Goal: Navigation & Orientation: Understand site structure

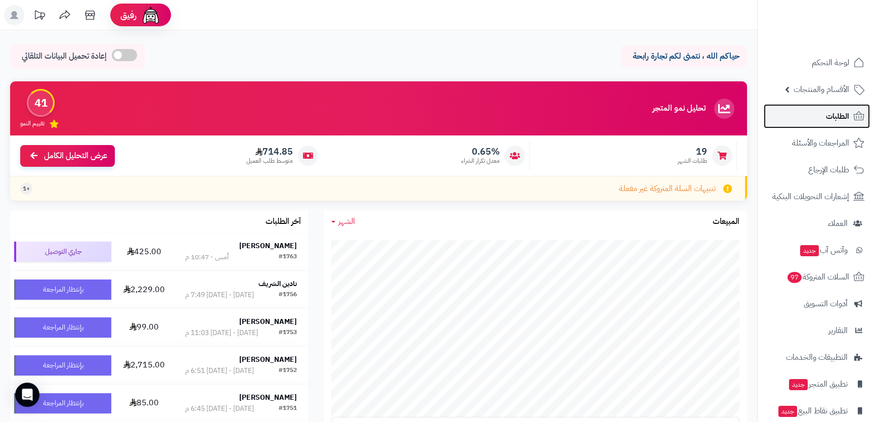
click at [848, 121] on span "الطلبات" at bounding box center [837, 116] width 23 height 14
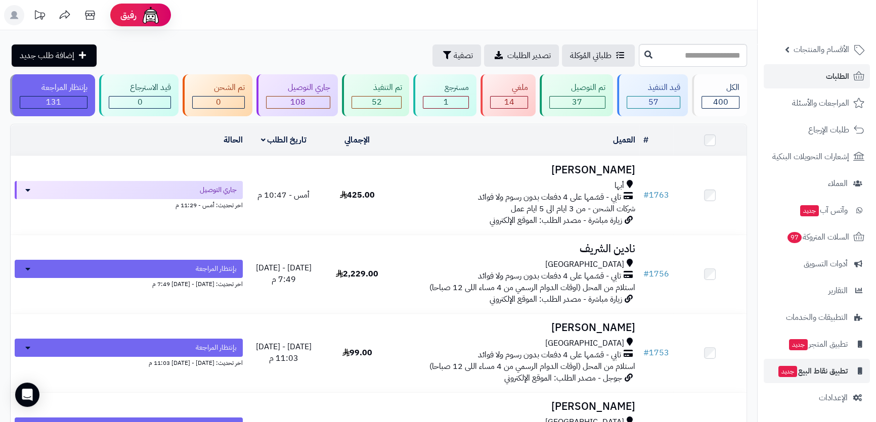
scroll to position [46, 0]
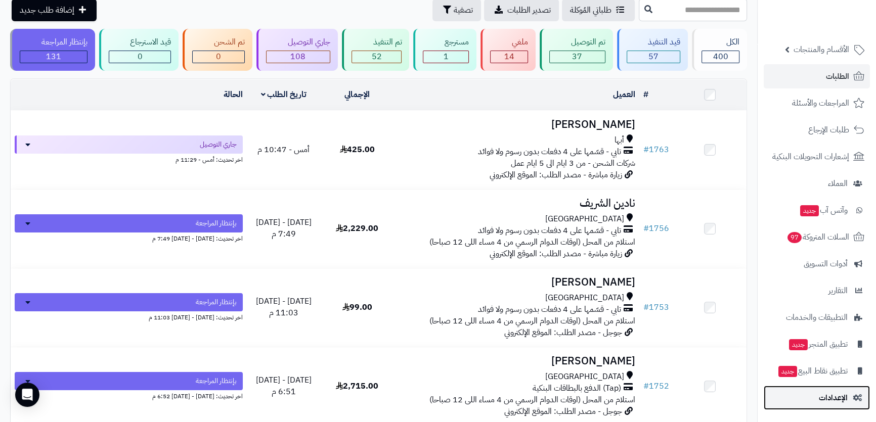
click at [818, 399] on link "الإعدادات" at bounding box center [817, 398] width 106 height 24
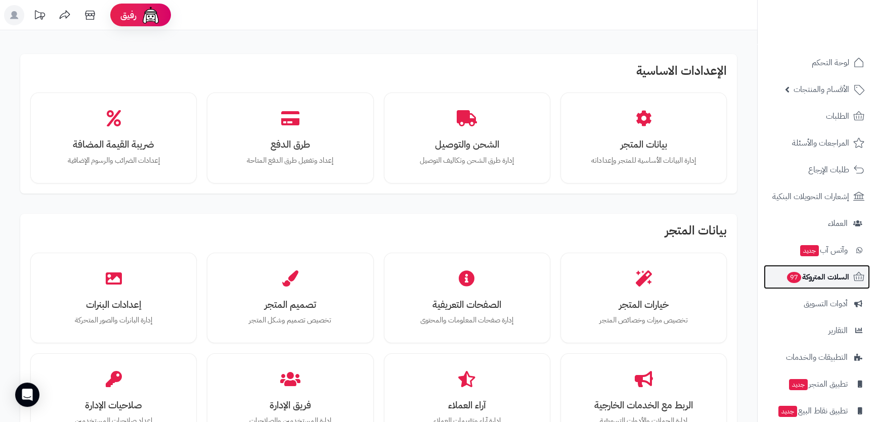
click at [835, 280] on span "السلات المتروكة 97" at bounding box center [817, 277] width 63 height 14
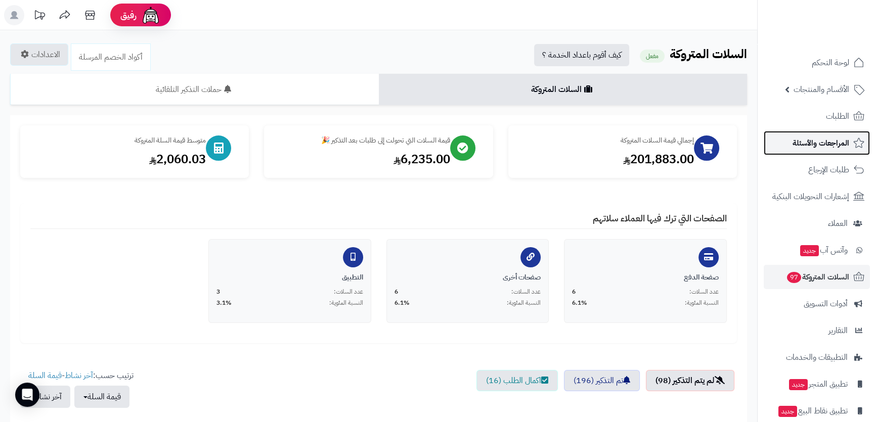
click at [820, 138] on span "المراجعات والأسئلة" at bounding box center [821, 143] width 57 height 14
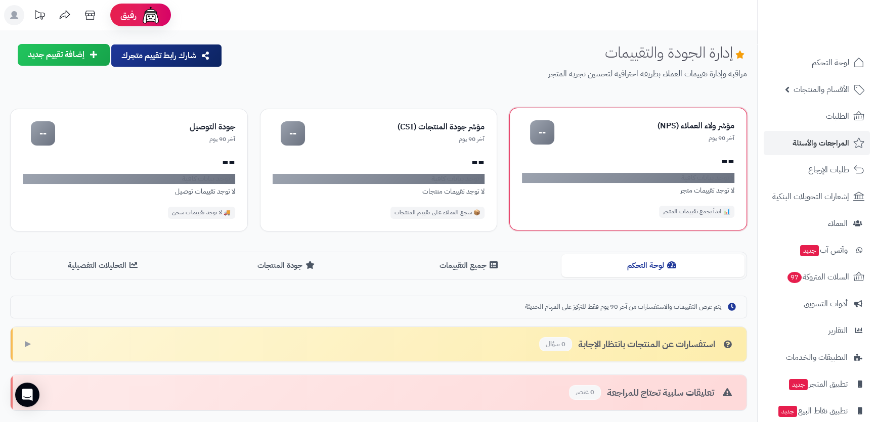
drag, startPoint x: 410, startPoint y: 137, endPoint x: 533, endPoint y: 140, distance: 123.5
click at [532, 139] on div "مؤشر ولاء العملاء (NPS) آخر 90 يوم -- -- لا توجد بيانات كافية لا توجد تقييمات م…" at bounding box center [378, 170] width 737 height 123
click at [533, 140] on div "--" at bounding box center [542, 132] width 24 height 24
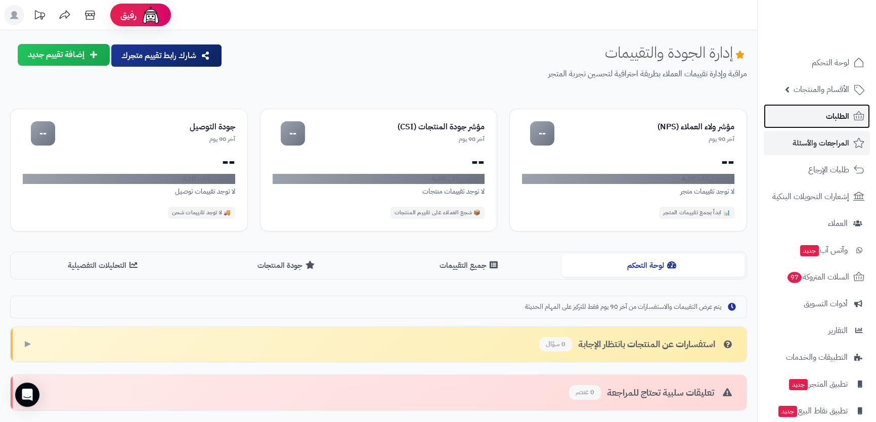
click at [799, 124] on link "الطلبات" at bounding box center [817, 116] width 106 height 24
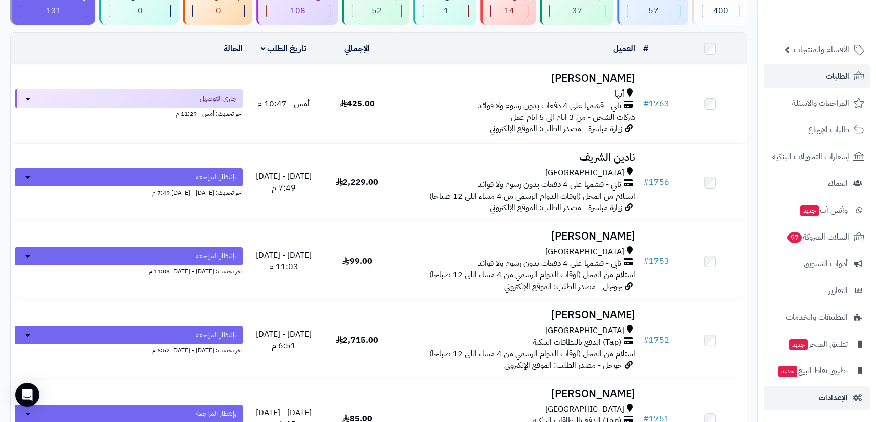
scroll to position [138, 0]
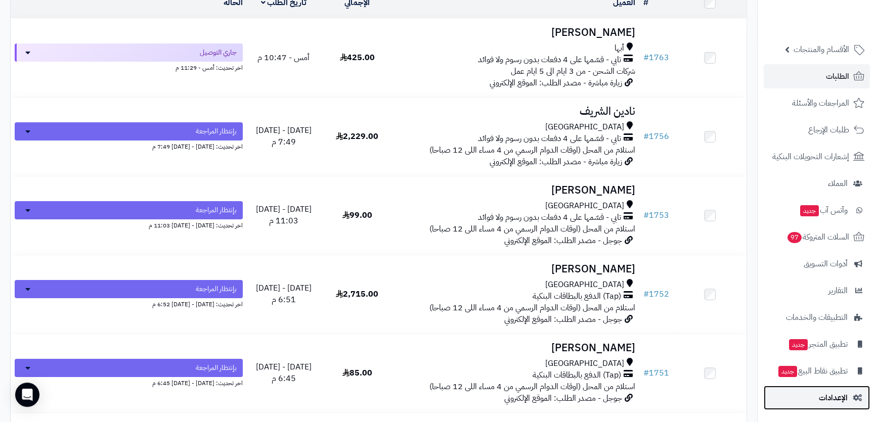
click at [821, 399] on span "الإعدادات" at bounding box center [833, 398] width 29 height 14
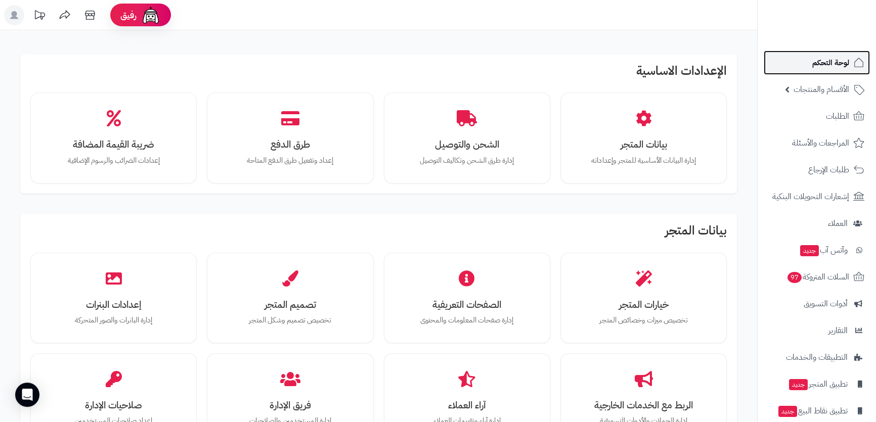
click at [844, 59] on span "لوحة التحكم" at bounding box center [831, 63] width 37 height 14
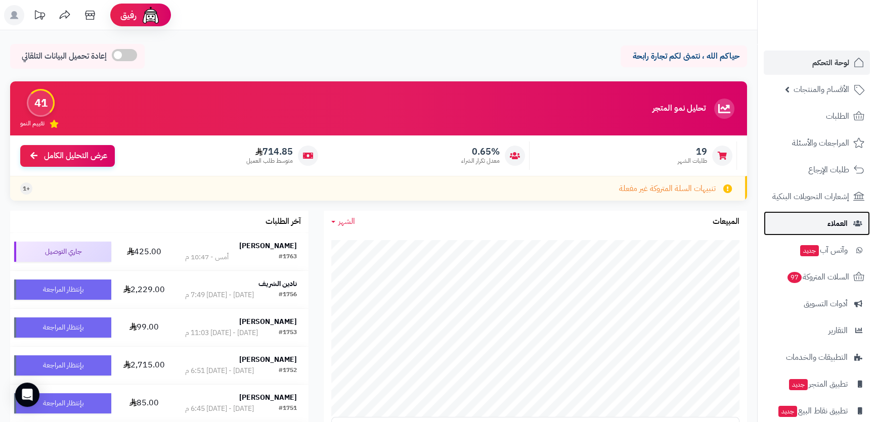
click at [841, 214] on link "العملاء" at bounding box center [817, 223] width 106 height 24
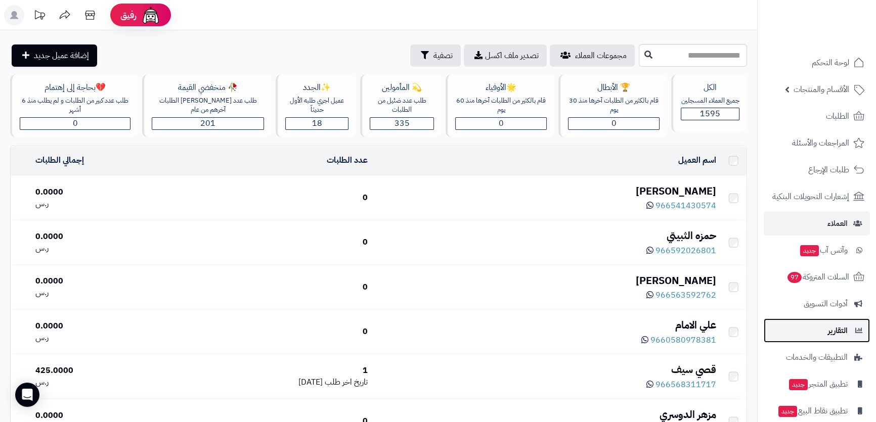
click at [840, 326] on span "التقارير" at bounding box center [838, 331] width 20 height 14
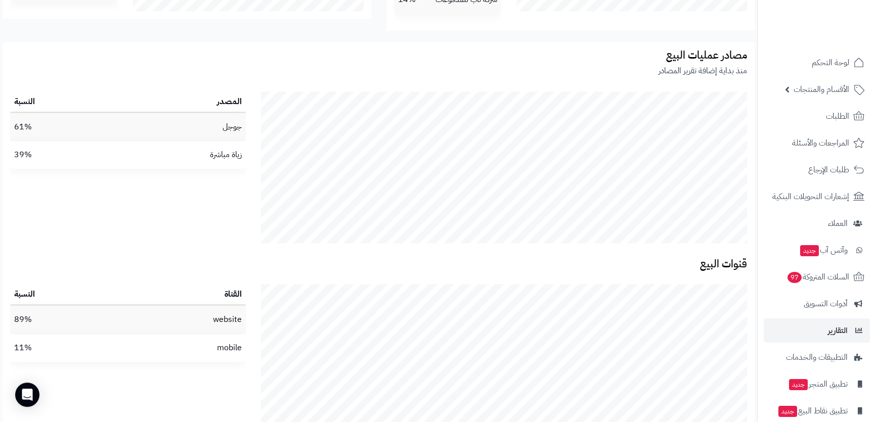
scroll to position [1739, 0]
